Goal: Task Accomplishment & Management: Use online tool/utility

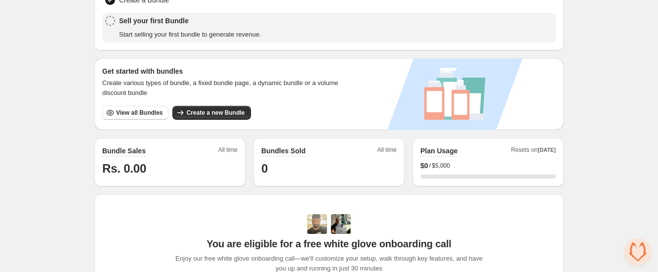
scroll to position [132, 0]
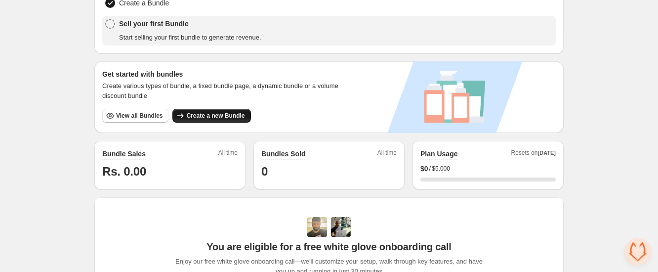
click at [245, 112] on span "Create a new Bundle" at bounding box center [215, 116] width 58 height 8
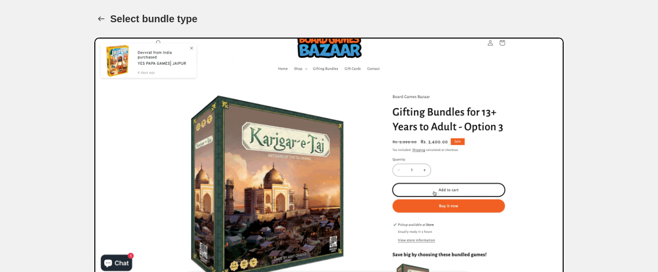
scroll to position [12, 0]
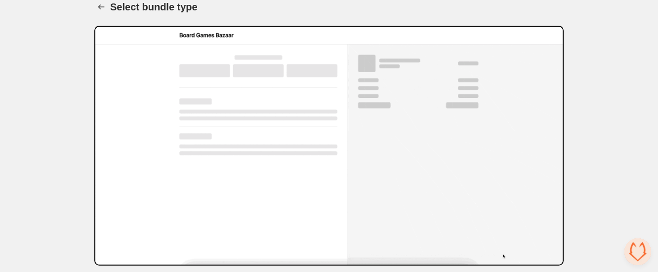
scroll to position [0, 0]
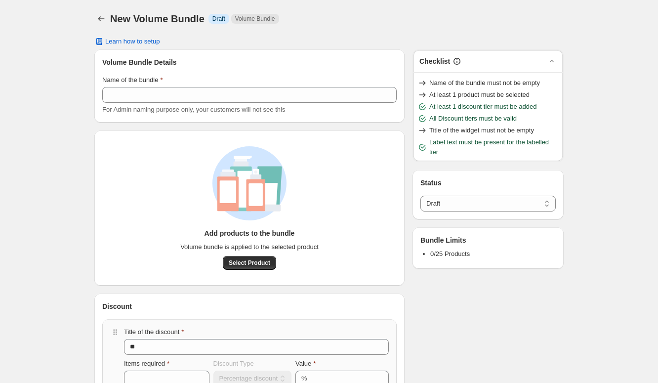
select select "*****"
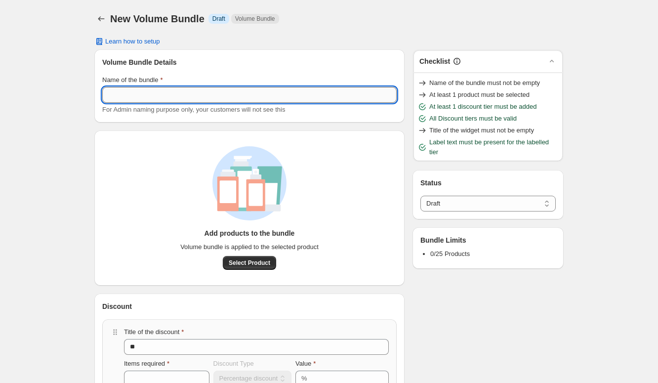
click at [219, 87] on input "Name of the bundle" at bounding box center [249, 95] width 295 height 16
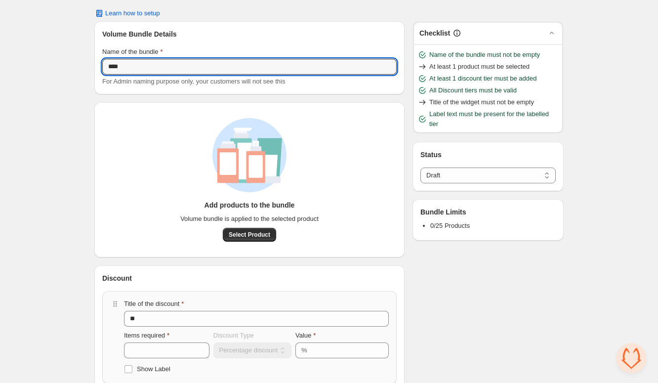
scroll to position [11, 0]
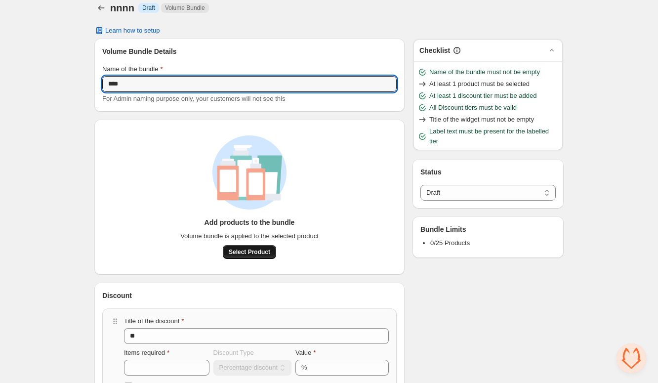
type input "****"
click at [270, 248] on span "Select Product" at bounding box center [250, 252] width 42 height 8
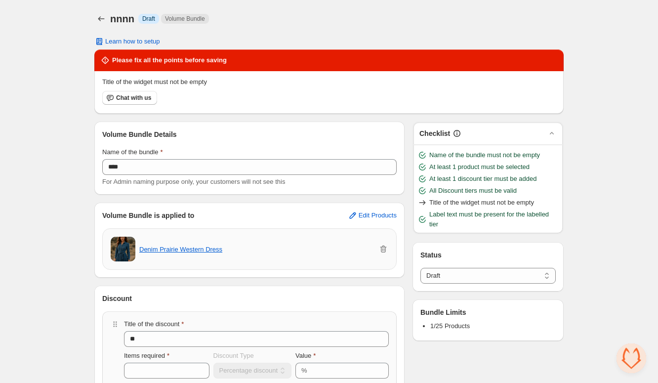
scroll to position [56, 0]
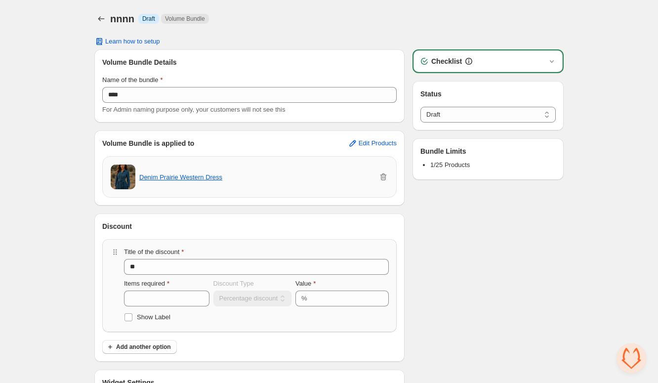
type input "***"
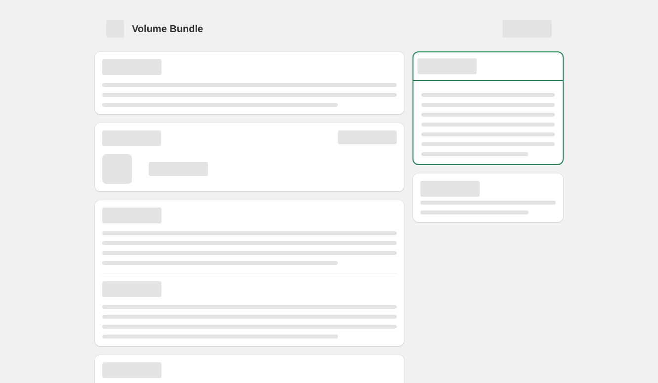
select select "*****"
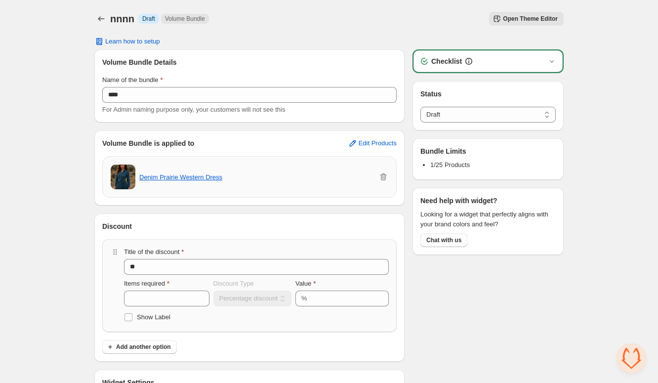
click at [503, 15] on span "Open Theme Editor" at bounding box center [530, 19] width 55 height 8
click at [156, 6] on div "nnnn. This page is ready nnnn Info Draft Volume Bundle Open Theme Editor More a…" at bounding box center [329, 19] width 470 height 38
click at [108, 12] on button "Back" at bounding box center [101, 19] width 14 height 14
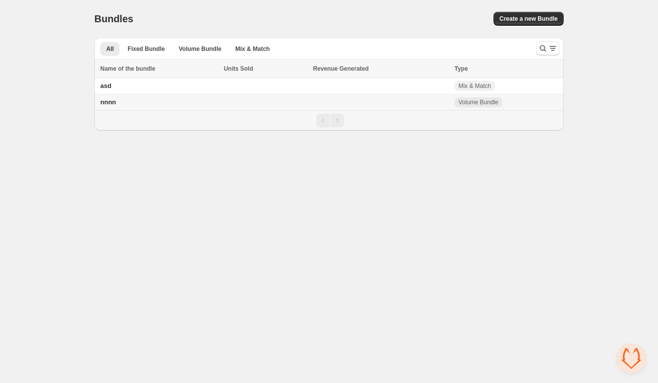
click at [221, 94] on td "nnnn" at bounding box center [157, 102] width 127 height 16
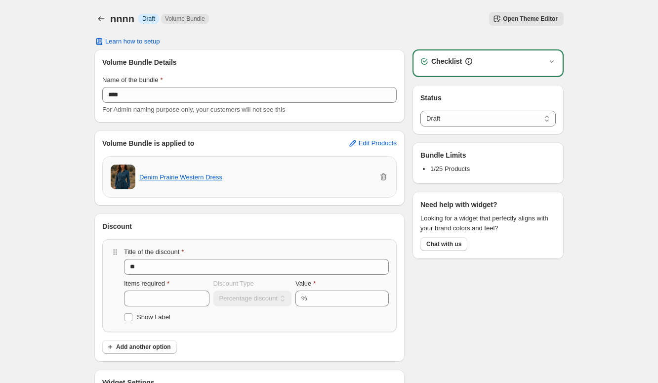
select select "*****"
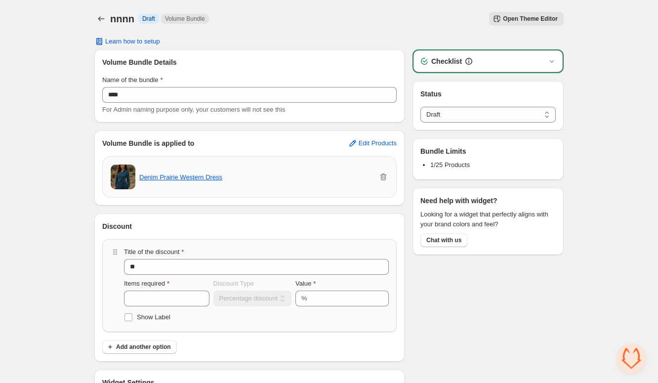
scroll to position [4, 0]
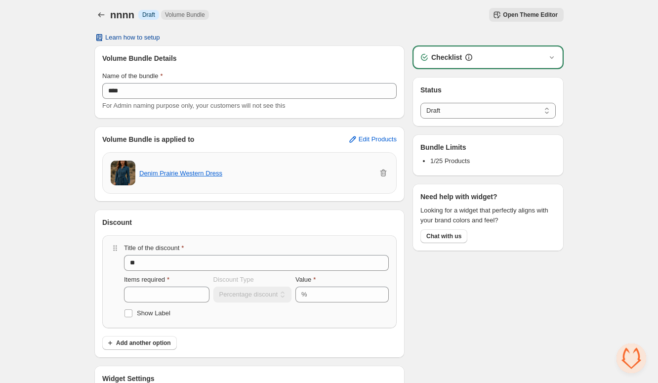
click at [160, 34] on span "Learn how to setup" at bounding box center [132, 38] width 55 height 8
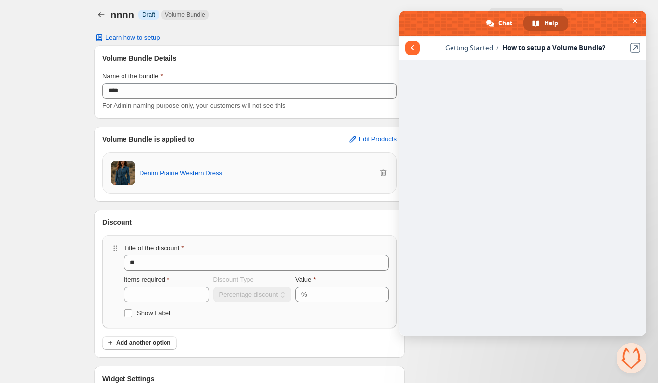
click at [636, 354] on span "Close chat" at bounding box center [632, 358] width 30 height 30
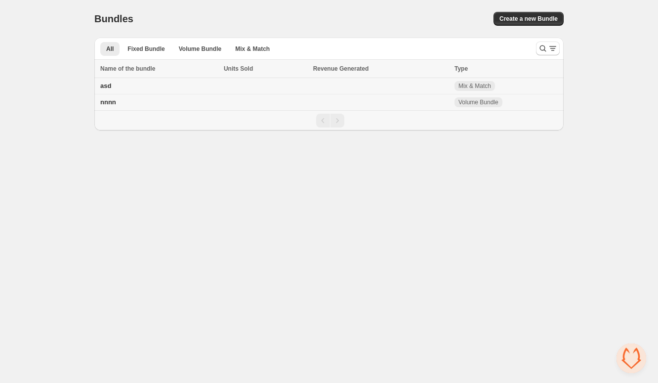
click at [214, 78] on td "asd" at bounding box center [157, 86] width 127 height 16
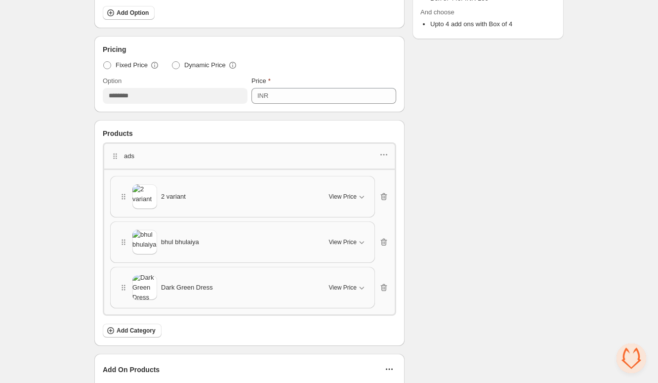
scroll to position [279, 0]
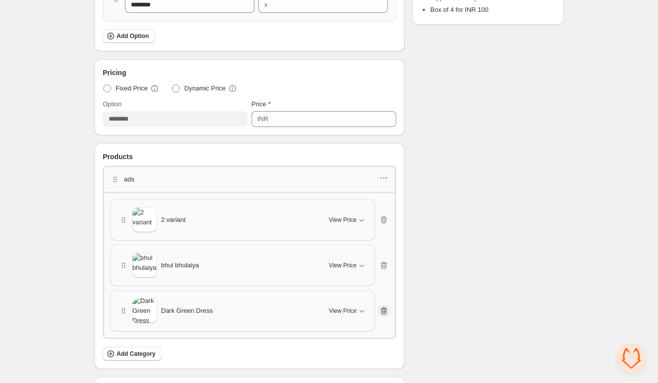
click at [378, 305] on button "button" at bounding box center [384, 311] width 12 height 12
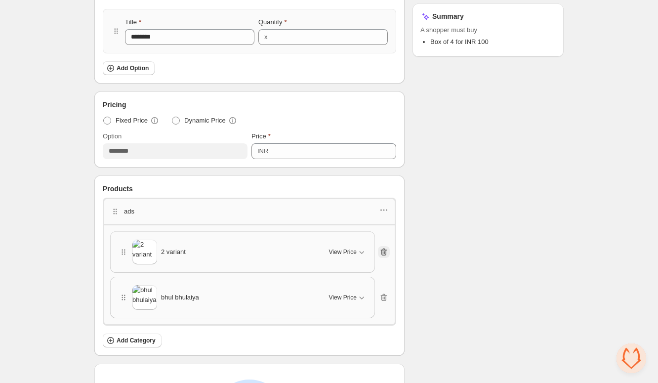
click at [379, 247] on icon "button" at bounding box center [384, 252] width 10 height 10
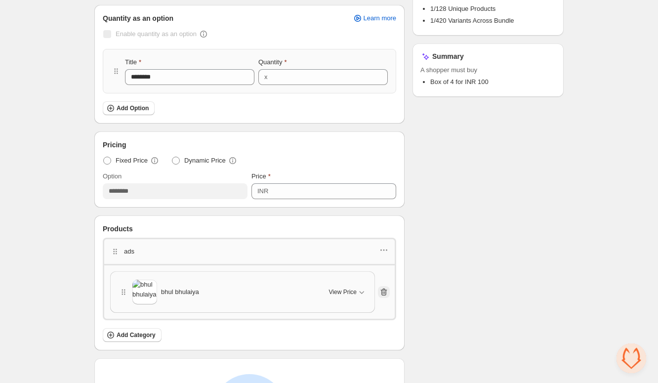
click at [372, 238] on div "ads" at bounding box center [250, 251] width 294 height 26
click at [379, 287] on icon "button" at bounding box center [384, 292] width 10 height 10
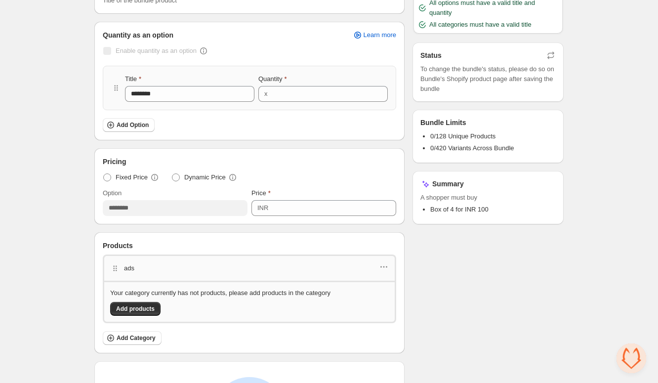
scroll to position [0, 0]
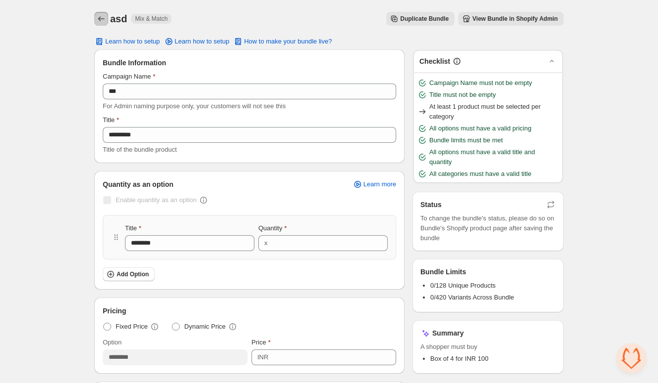
click at [106, 17] on icon "Back" at bounding box center [101, 19] width 10 height 10
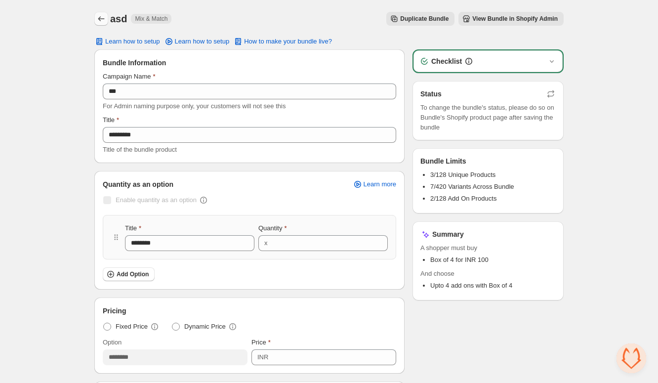
click at [106, 15] on icon "Back" at bounding box center [101, 19] width 10 height 10
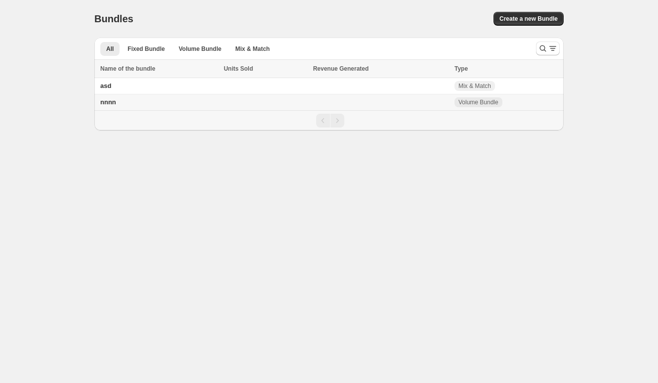
click at [197, 94] on td "nnnn" at bounding box center [157, 102] width 127 height 16
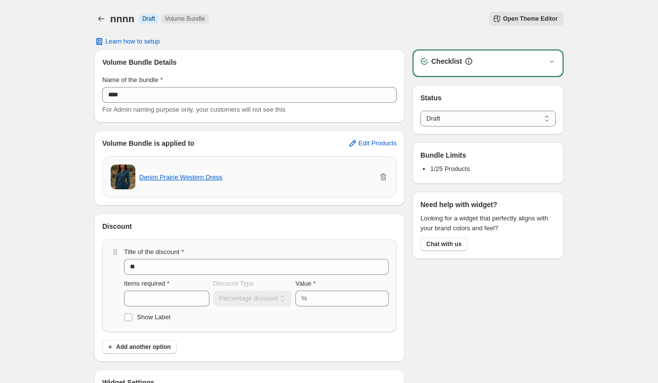
select select "*****"
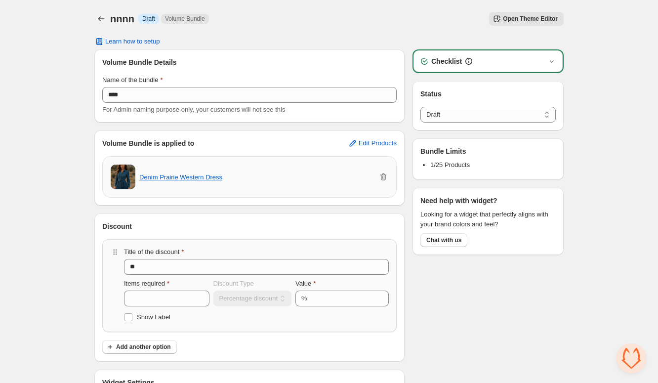
scroll to position [4, 0]
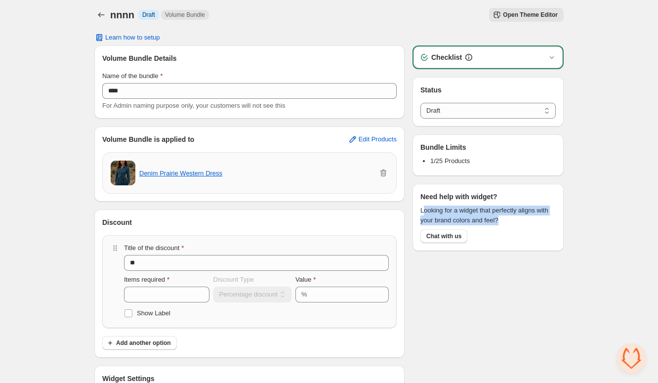
drag, startPoint x: 400, startPoint y: 159, endPoint x: 503, endPoint y: 166, distance: 102.5
click at [503, 184] on div "Need help with widget? Looking for a widget that perfectly aligns with your bra…" at bounding box center [488, 217] width 151 height 67
drag, startPoint x: 487, startPoint y: 166, endPoint x: 405, endPoint y: 161, distance: 82.2
click at [421, 206] on span "Looking for a widget that perfectly aligns with your brand colors and feel?" at bounding box center [488, 216] width 135 height 20
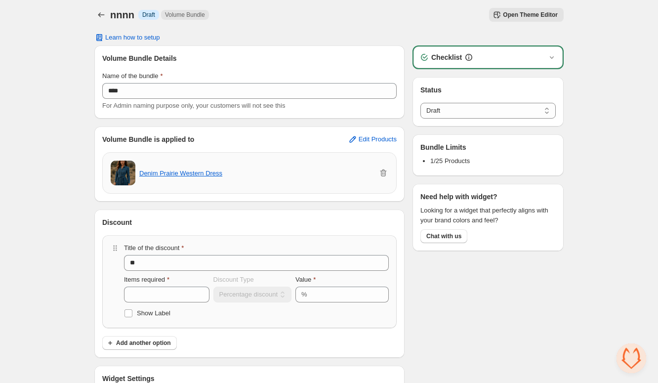
click at [431, 52] on h3 "Checklist" at bounding box center [446, 57] width 31 height 10
click at [482, 52] on div "Checklist" at bounding box center [488, 57] width 137 height 10
click at [547, 52] on icon "button" at bounding box center [552, 57] width 10 height 10
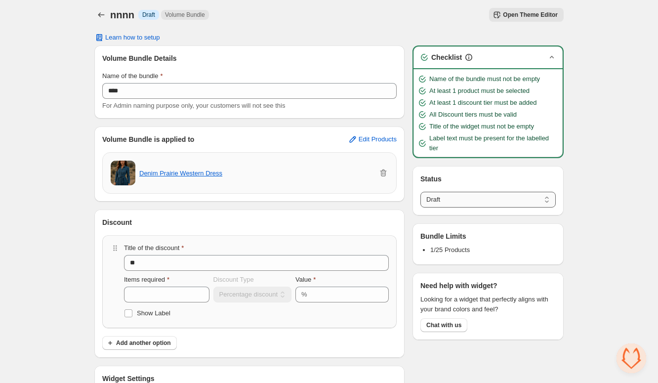
click at [446, 192] on select "****** *****" at bounding box center [488, 200] width 135 height 16
